Goal: Find specific page/section: Find specific page/section

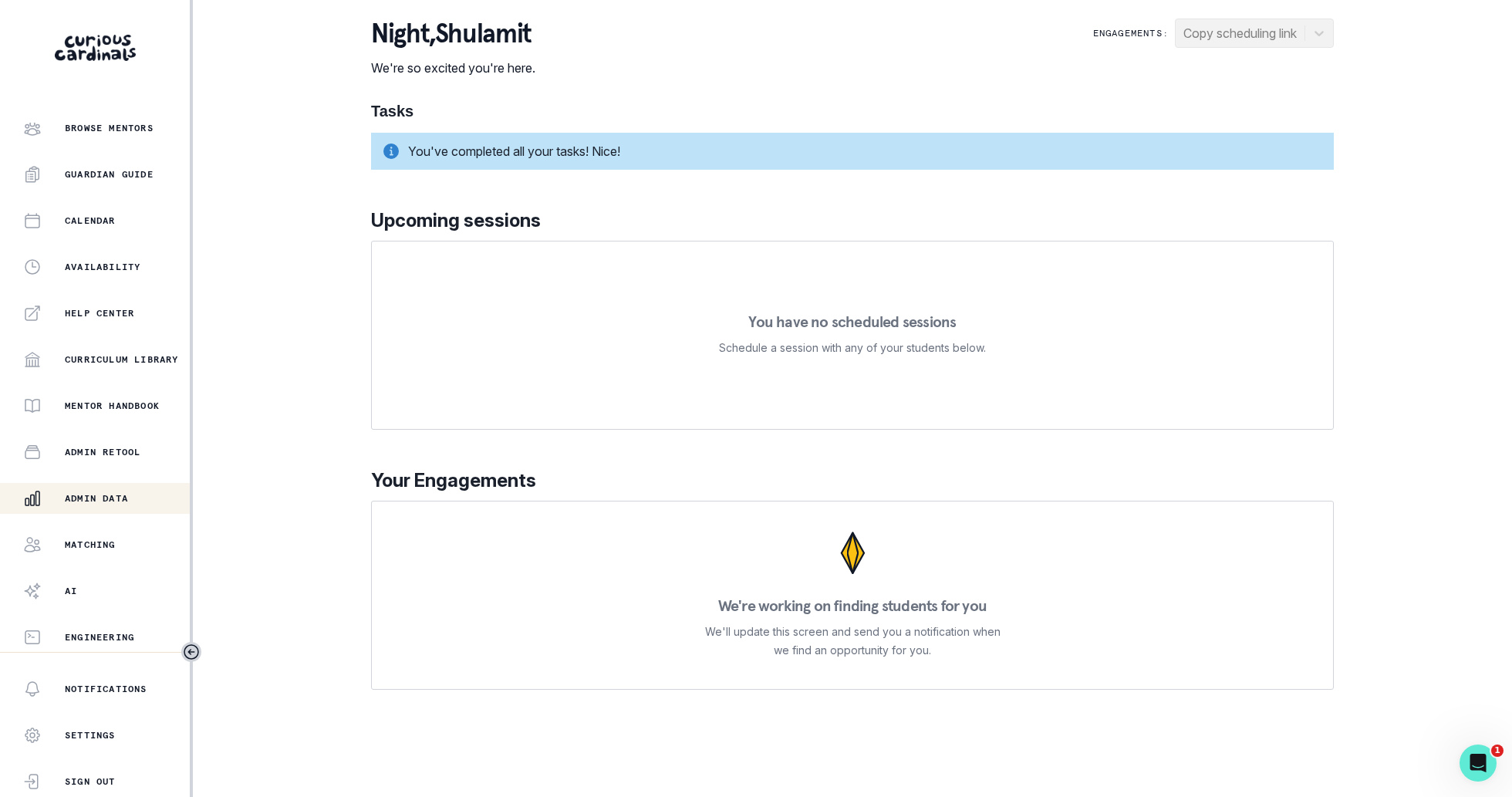
click at [107, 490] on div "Admin Data" at bounding box center [106, 498] width 167 height 19
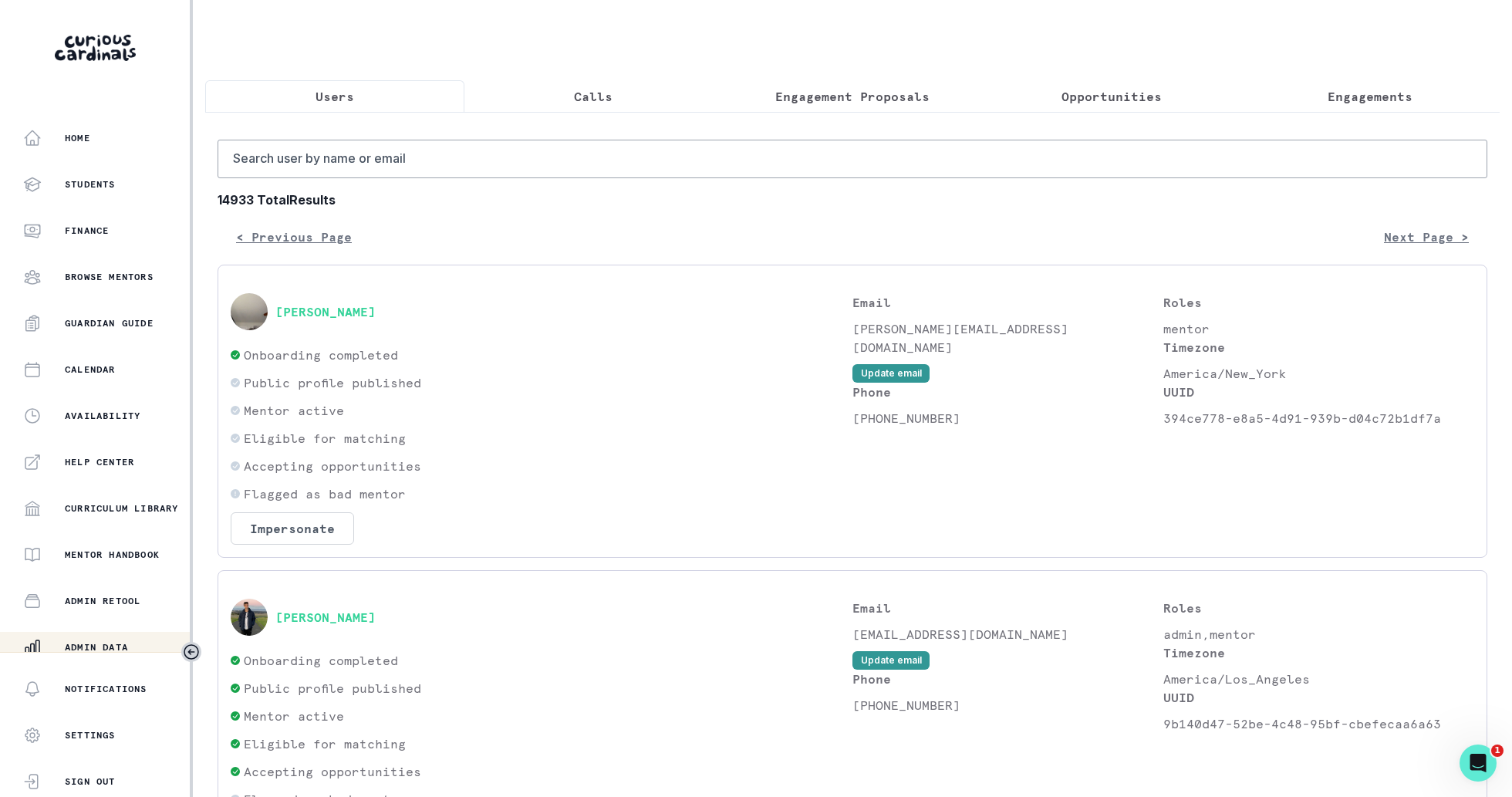
click at [642, 165] on input "Search user by name or email" at bounding box center [852, 159] width 1269 height 38
type input "kiren"
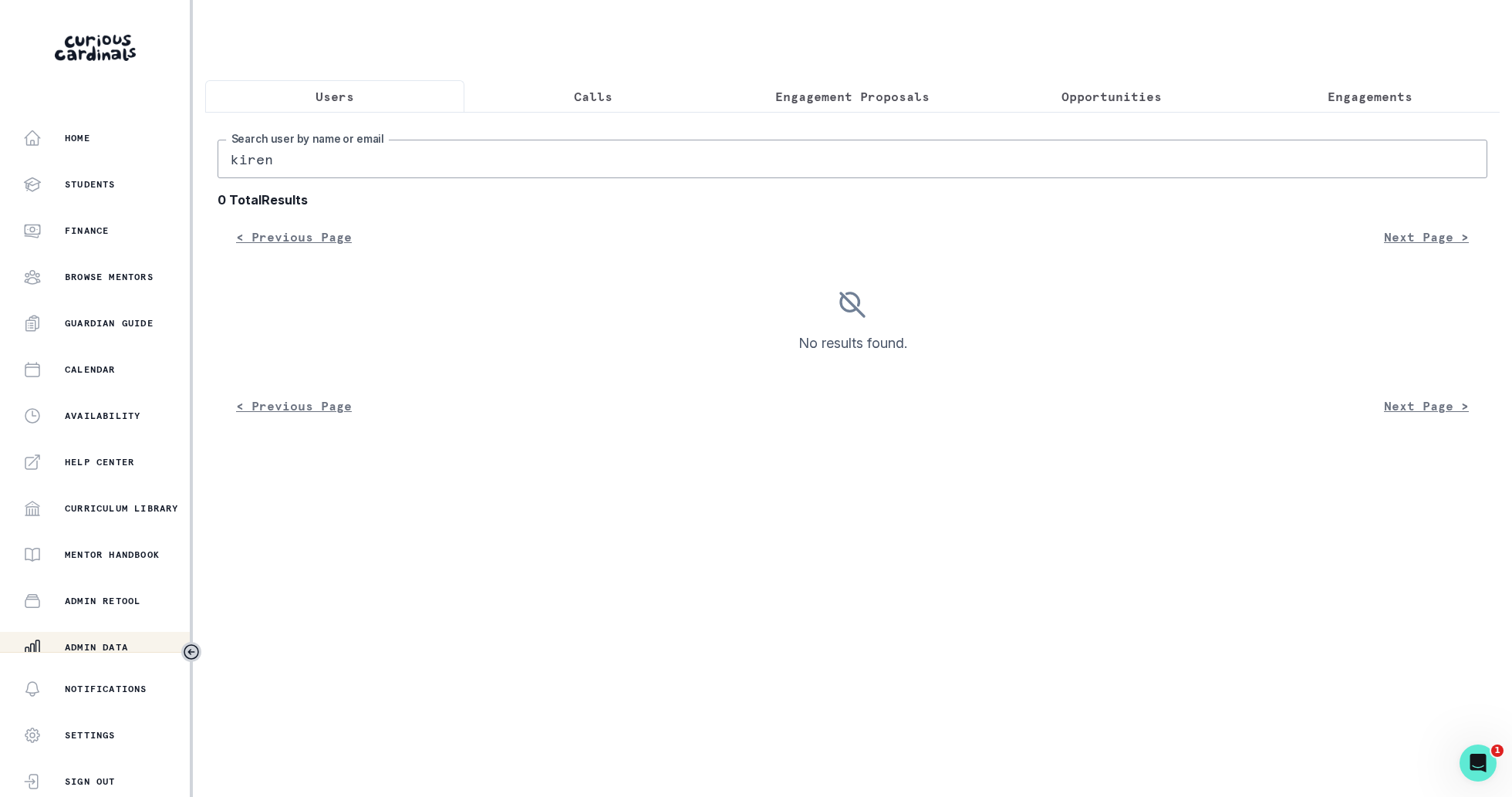
scroll to position [149, 0]
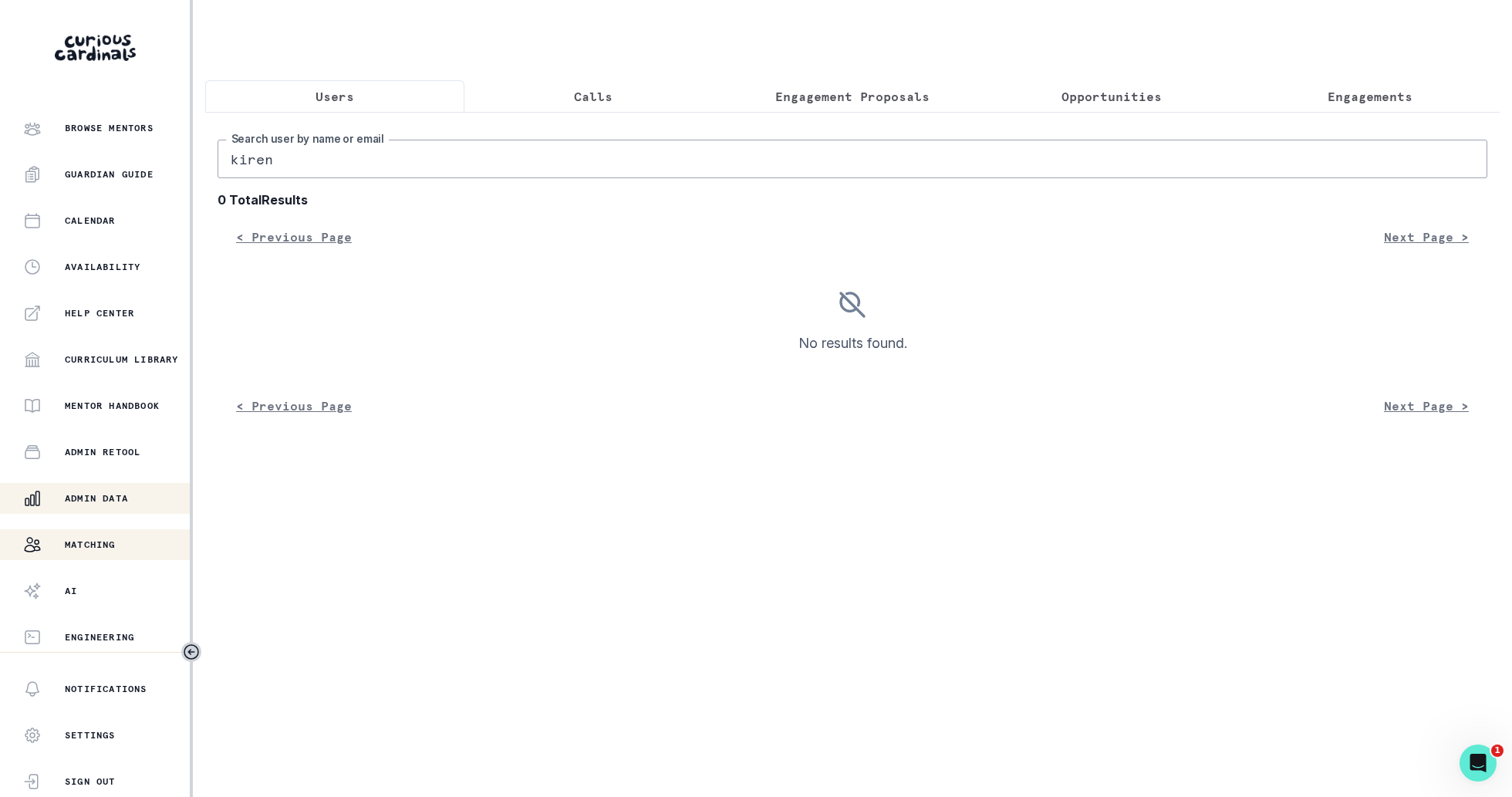
click at [134, 555] on button "Matching" at bounding box center [94, 544] width 189 height 31
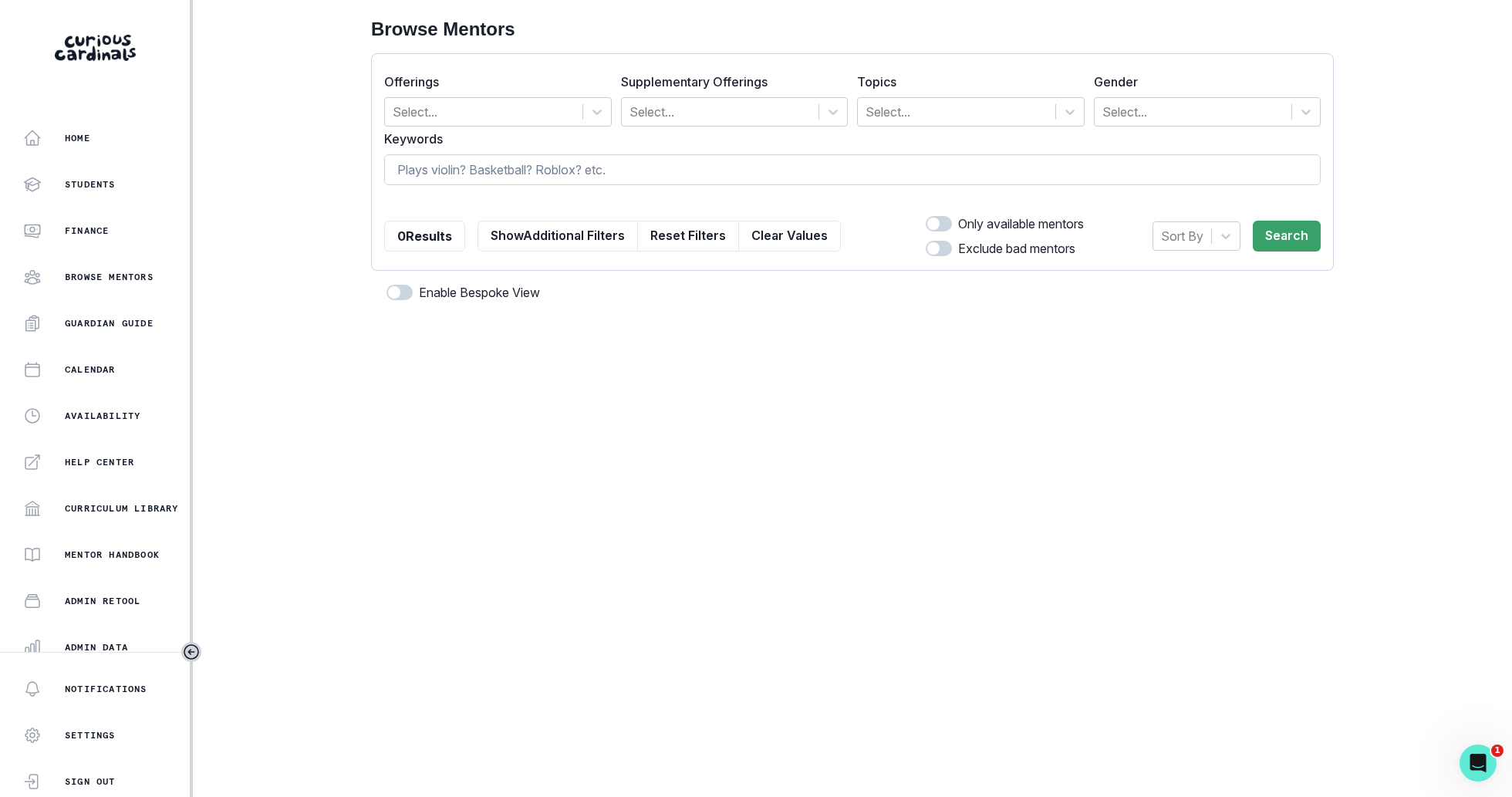
click at [492, 160] on input at bounding box center [853, 169] width 936 height 31
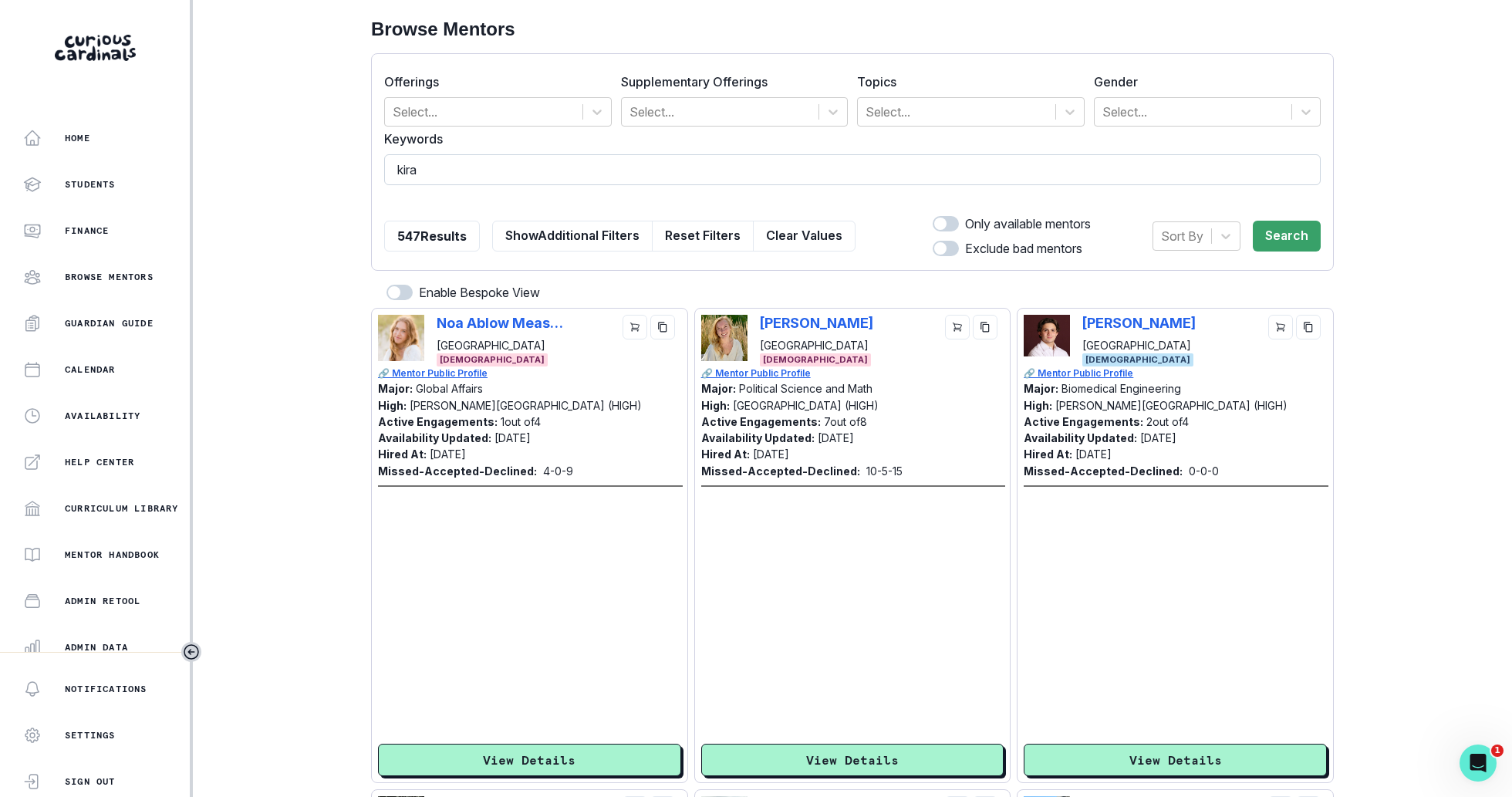
type input "kiran"
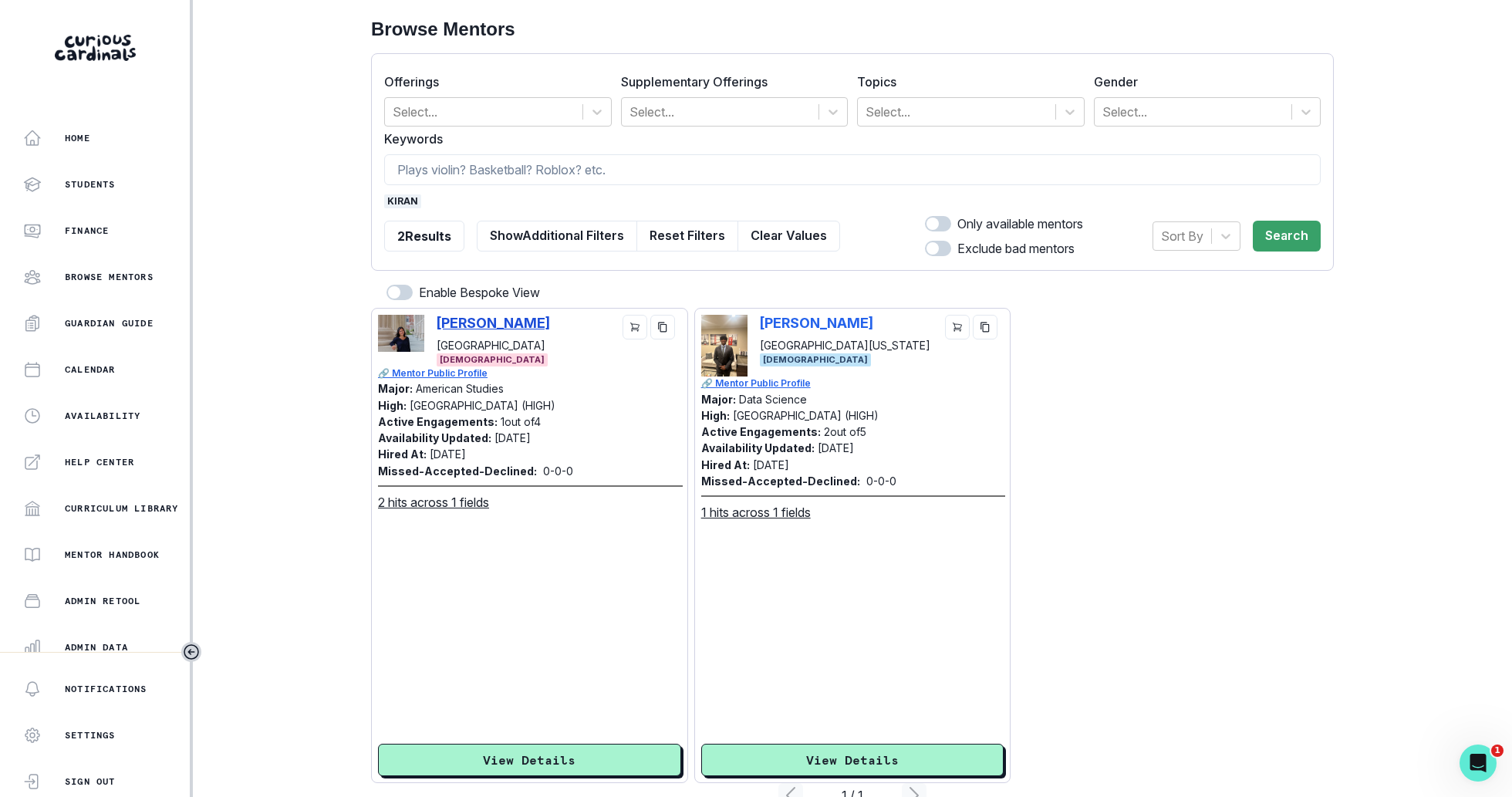
click at [488, 322] on p "[PERSON_NAME]" at bounding box center [493, 322] width 114 height 16
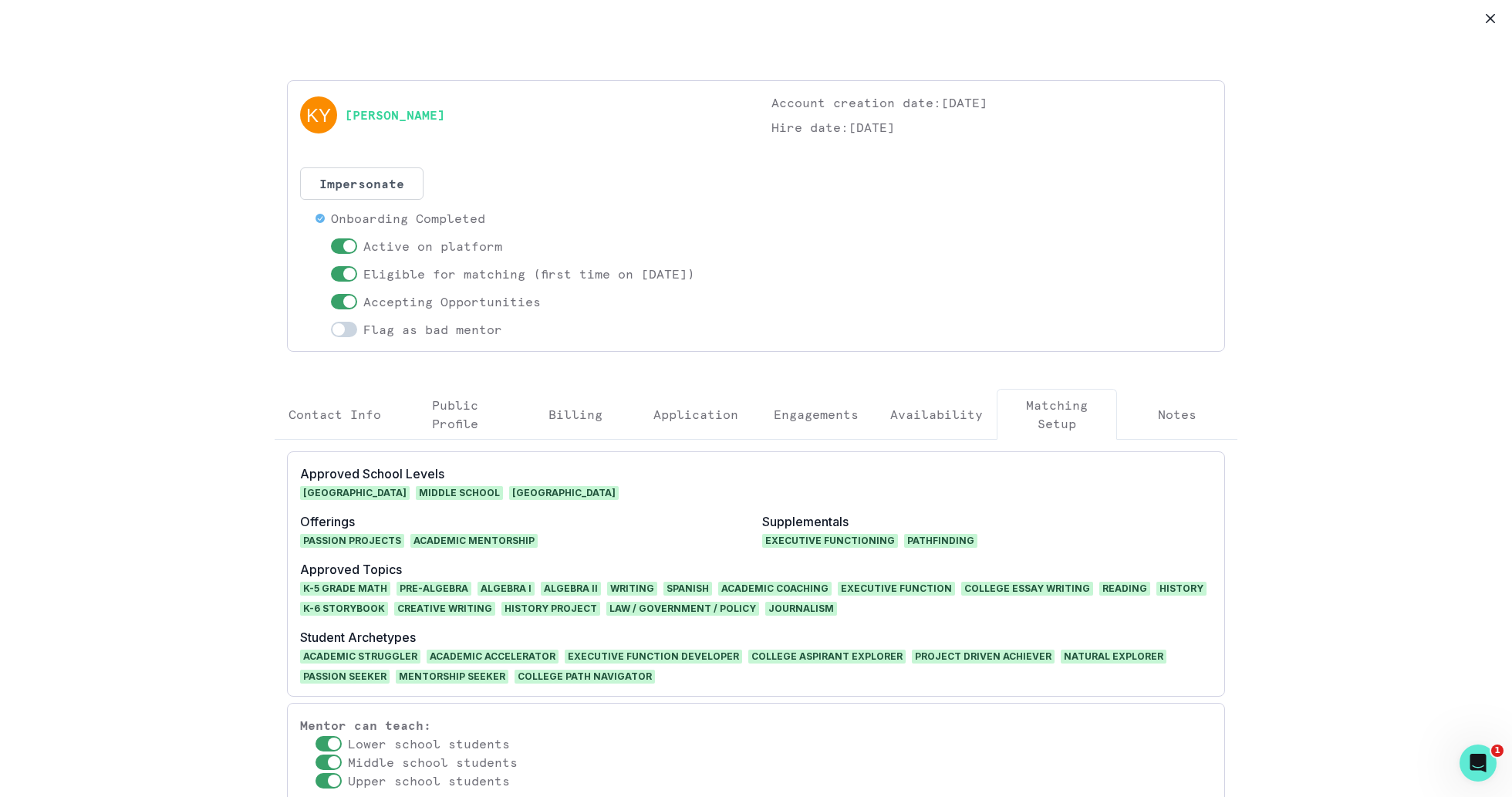
click at [367, 99] on div "[PERSON_NAME]" at bounding box center [520, 115] width 440 height 43
click at [367, 107] on link "[PERSON_NAME]" at bounding box center [395, 115] width 101 height 19
